Goal: Task Accomplishment & Management: Complete application form

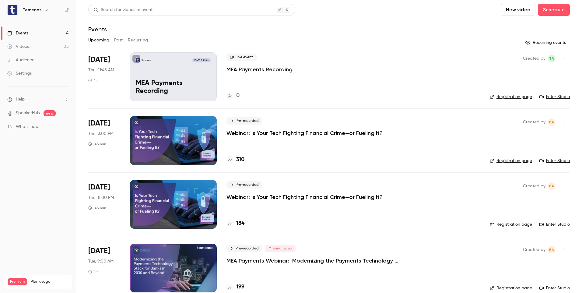
scroll to position [10, 0]
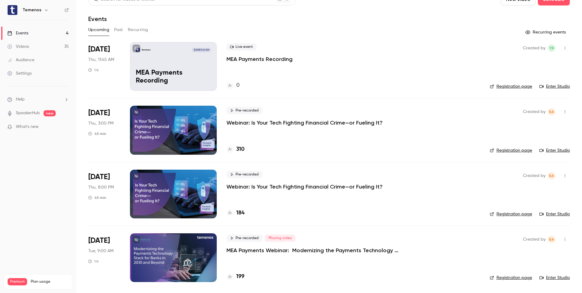
click at [555, 89] on link "Enter Studio" at bounding box center [555, 86] width 30 height 6
click at [192, 266] on div at bounding box center [173, 257] width 87 height 49
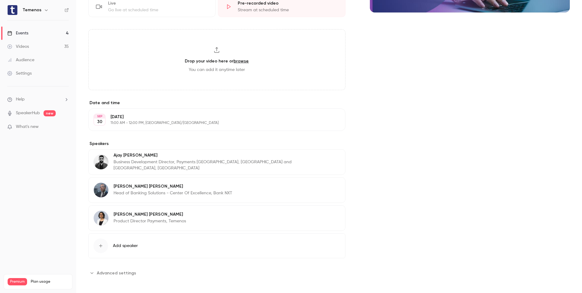
scroll to position [166, 0]
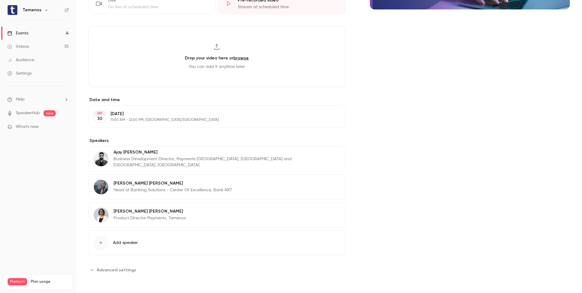
click at [131, 243] on span "Add speaker" at bounding box center [125, 243] width 25 height 6
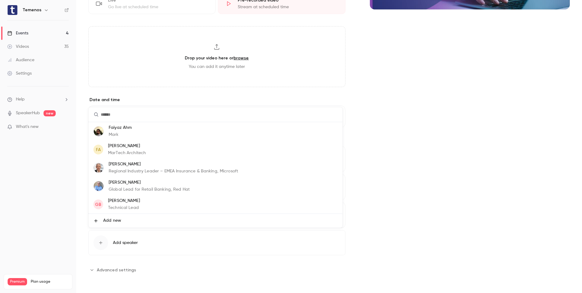
click at [111, 224] on li "Add new" at bounding box center [216, 221] width 254 height 14
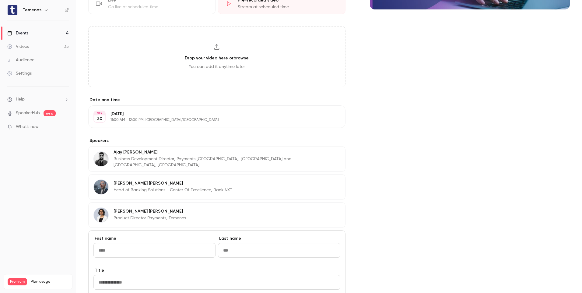
click at [129, 254] on input "First name" at bounding box center [155, 250] width 122 height 15
type input "*"
type input "********"
type input "*******"
click at [168, 275] on div "Title" at bounding box center [217, 278] width 247 height 22
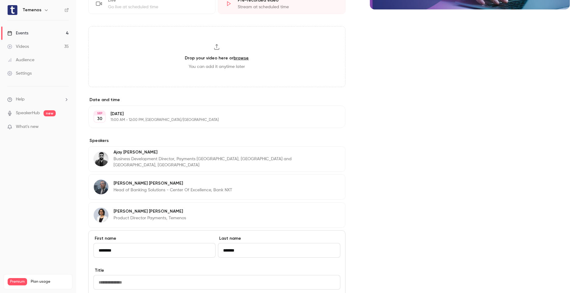
click at [167, 281] on input "Title" at bounding box center [217, 282] width 247 height 15
paste input "**********"
type input "**********"
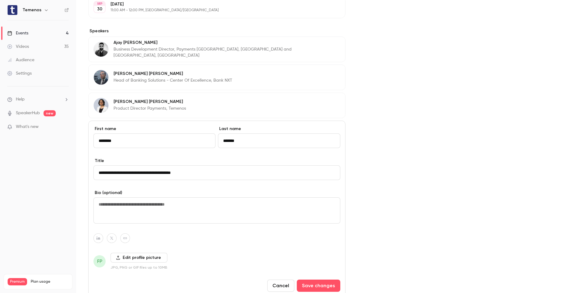
scroll to position [288, 0]
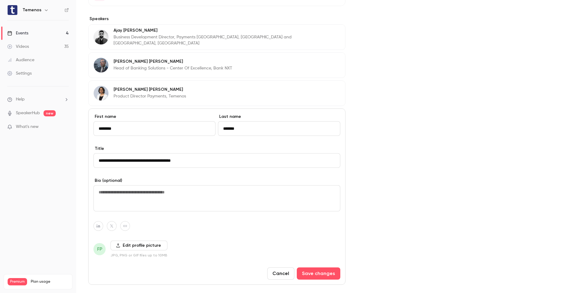
click at [135, 247] on label "Edit profile picture" at bounding box center [139, 246] width 57 height 10
click at [0, 0] on input "Edit profile picture" at bounding box center [0, 0] width 0 height 0
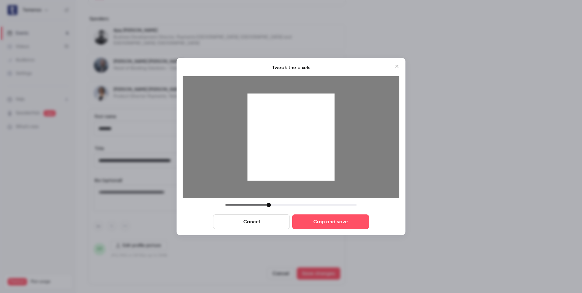
drag, startPoint x: 301, startPoint y: 161, endPoint x: 302, endPoint y: 169, distance: 8.2
click at [302, 169] on div at bounding box center [291, 137] width 87 height 87
drag, startPoint x: 268, startPoint y: 206, endPoint x: 263, endPoint y: 206, distance: 5.2
click at [263, 206] on div at bounding box center [264, 205] width 4 height 4
click at [303, 188] on img at bounding box center [291, 146] width 191 height 107
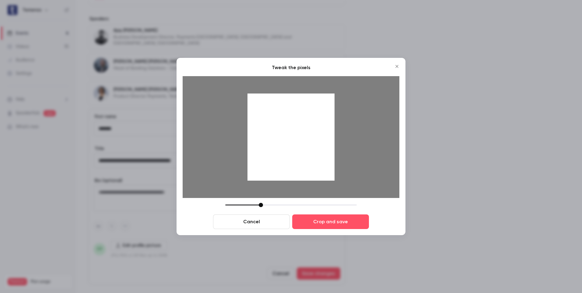
click at [262, 205] on div at bounding box center [261, 205] width 4 height 4
drag, startPoint x: 303, startPoint y: 178, endPoint x: 303, endPoint y: 172, distance: 6.1
click at [303, 172] on div at bounding box center [291, 137] width 87 height 87
click at [319, 221] on button "Crop and save" at bounding box center [330, 221] width 77 height 15
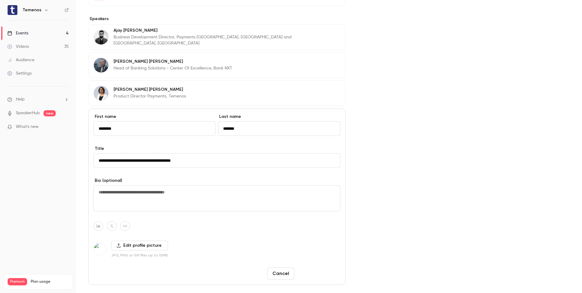
click at [317, 270] on button "Save changes" at bounding box center [319, 273] width 44 height 12
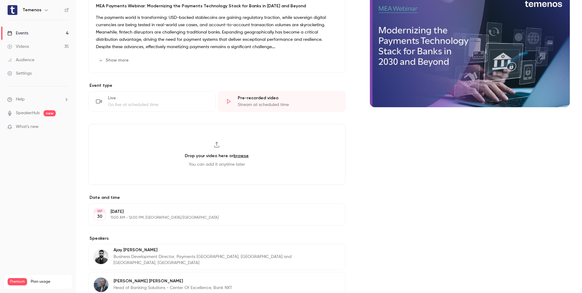
scroll to position [0, 0]
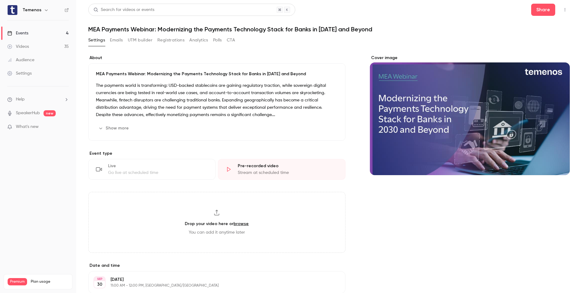
click at [27, 9] on h6 "Temenos" at bounding box center [32, 10] width 19 height 6
click at [26, 35] on div "Events" at bounding box center [17, 33] width 21 height 6
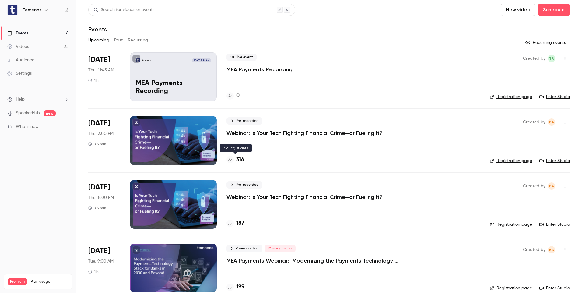
scroll to position [10, 0]
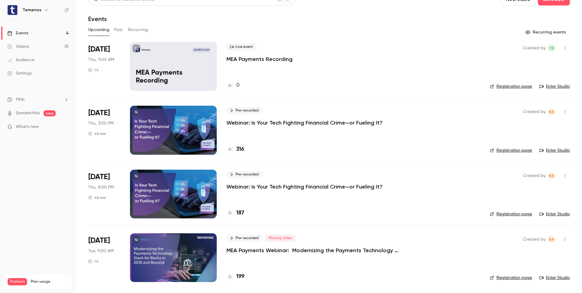
click at [504, 277] on link "Registration page" at bounding box center [511, 278] width 42 height 6
